Goal: Book appointment/travel/reservation

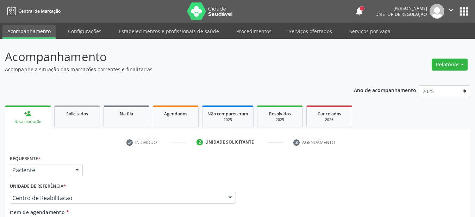
type input "fisio"
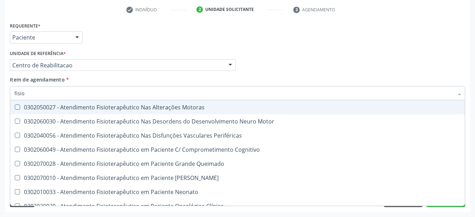
click at [70, 104] on div "0302050027 - Atendimento Fisioterapêutico Nas Alterações Motoras" at bounding box center [266, 107] width 504 height 6
checkbox Motoras "true"
click at [161, 48] on div "Unidade de referência * Centro de Reabilitacao Usf do Mutirao Usf Cohab Usf Cai…" at bounding box center [123, 59] width 226 height 23
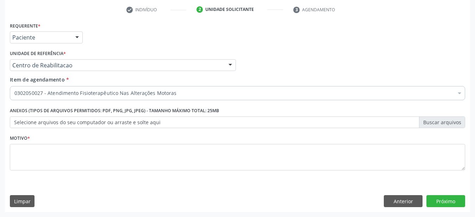
checkbox Motoras "true"
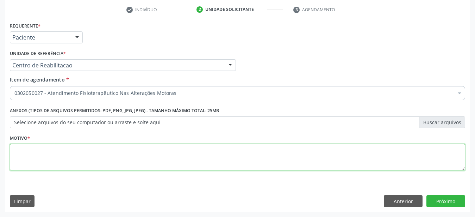
click at [184, 153] on textarea at bounding box center [237, 157] width 455 height 27
type textarea "..."
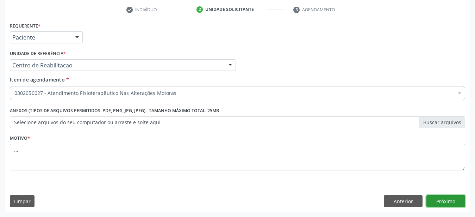
click at [459, 199] on button "Próximo" at bounding box center [445, 201] width 39 height 12
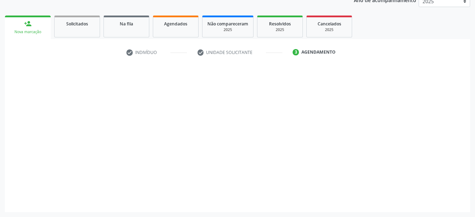
scroll to position [90, 0]
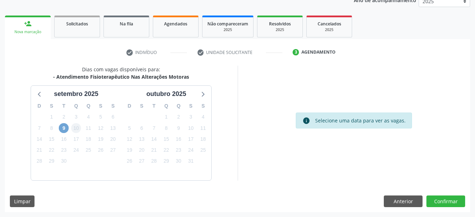
drag, startPoint x: 66, startPoint y: 127, endPoint x: 80, endPoint y: 127, distance: 13.7
click at [66, 127] on span "9" at bounding box center [64, 128] width 10 height 10
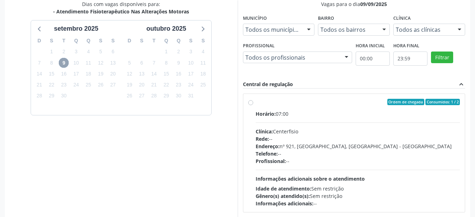
scroll to position [162, 0]
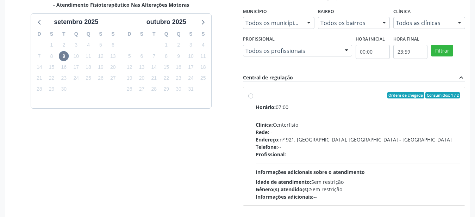
click at [253, 95] on div "Ordem de chegada Consumidos: 1 / 2 Horário: 07:00 Clínica: Centerfisio Rede: --…" at bounding box center [354, 146] width 212 height 108
radio input "true"
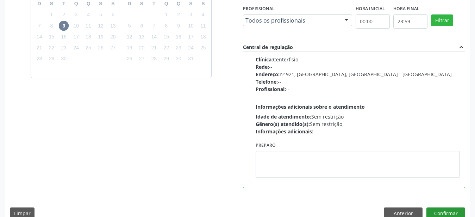
scroll to position [204, 0]
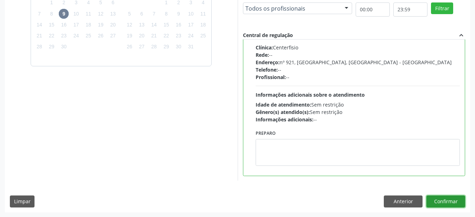
click at [441, 197] on button "Confirmar" at bounding box center [445, 201] width 39 height 12
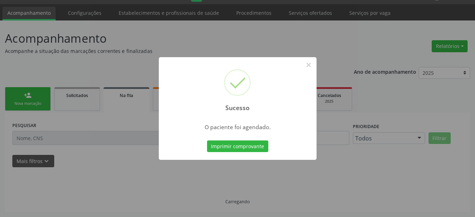
scroll to position [18, 0]
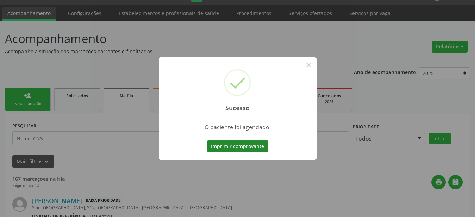
click at [231, 146] on button "Imprimir comprovante" at bounding box center [237, 146] width 61 height 12
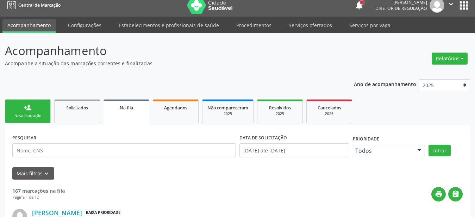
scroll to position [0, 0]
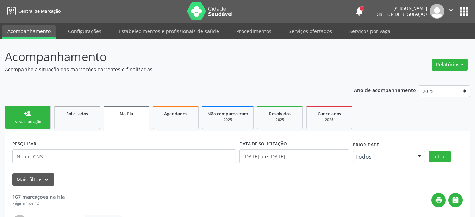
click at [467, 13] on button "apps" at bounding box center [464, 11] width 12 height 12
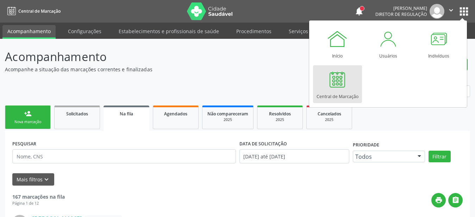
click at [327, 80] on div at bounding box center [337, 79] width 21 height 21
